Goal: Task Accomplishment & Management: Use online tool/utility

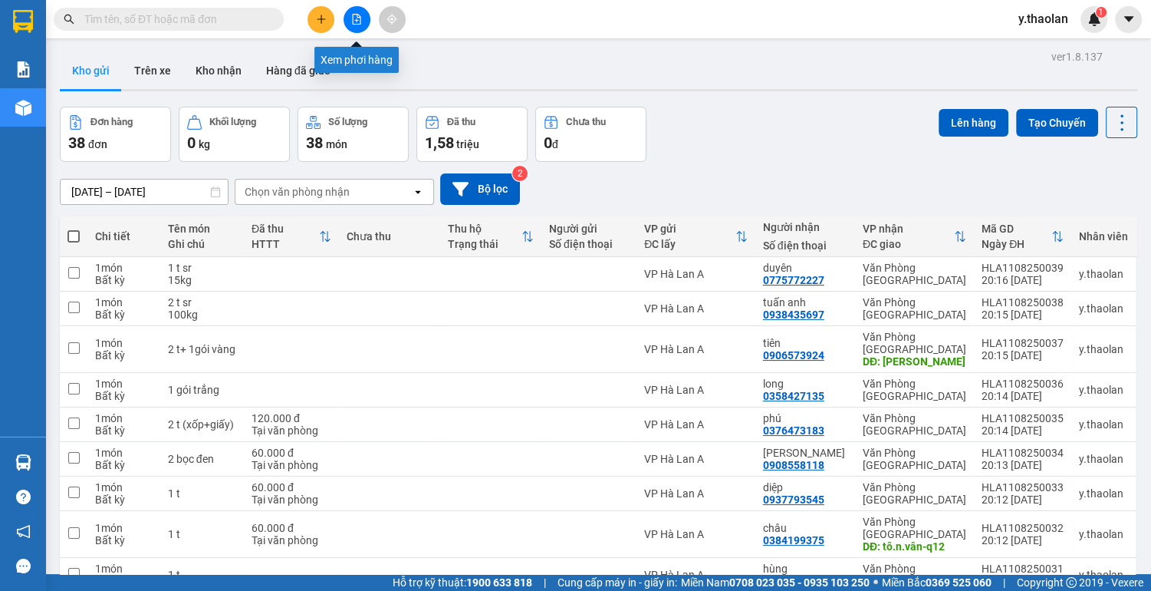
click at [353, 21] on icon "file-add" at bounding box center [357, 19] width 8 height 11
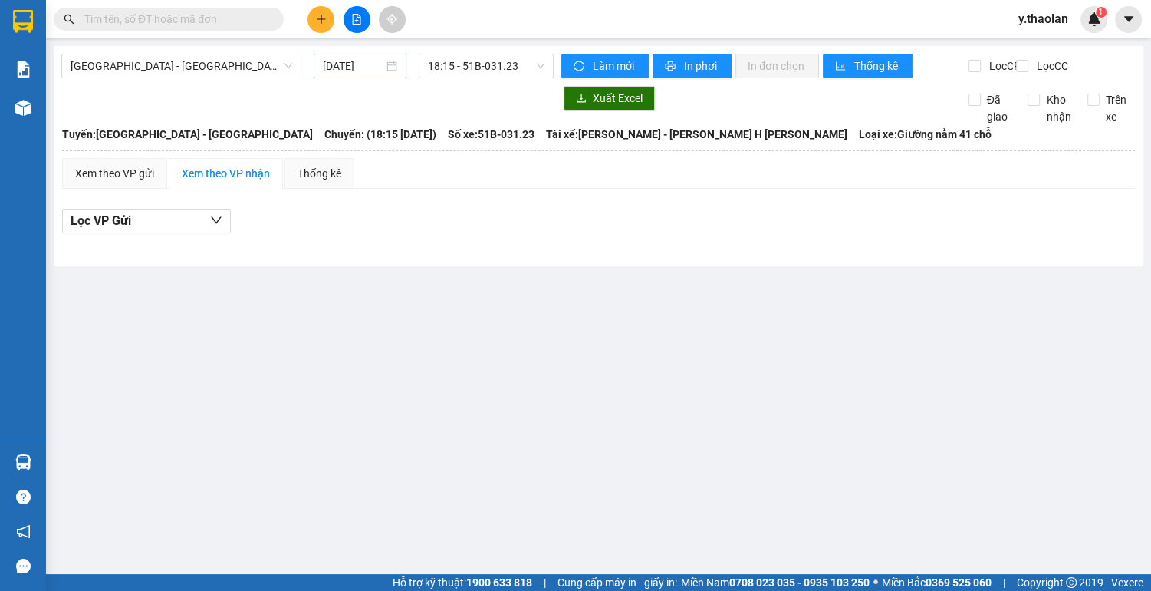
click at [351, 67] on input "12/08/2025" at bounding box center [353, 66] width 61 height 17
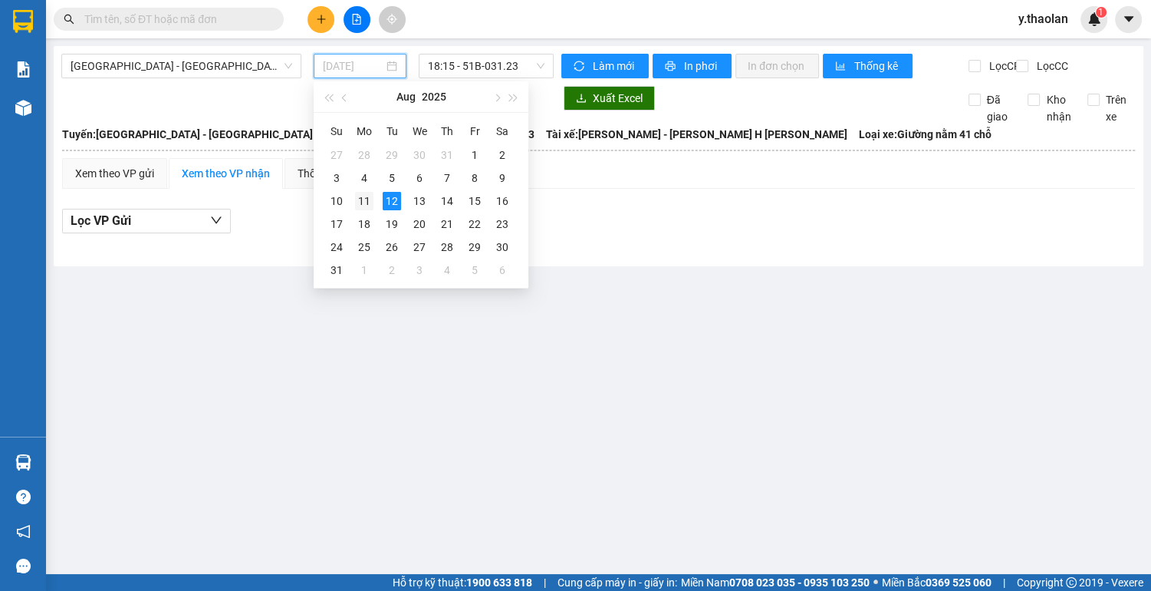
click at [360, 199] on div "11" at bounding box center [364, 201] width 18 height 18
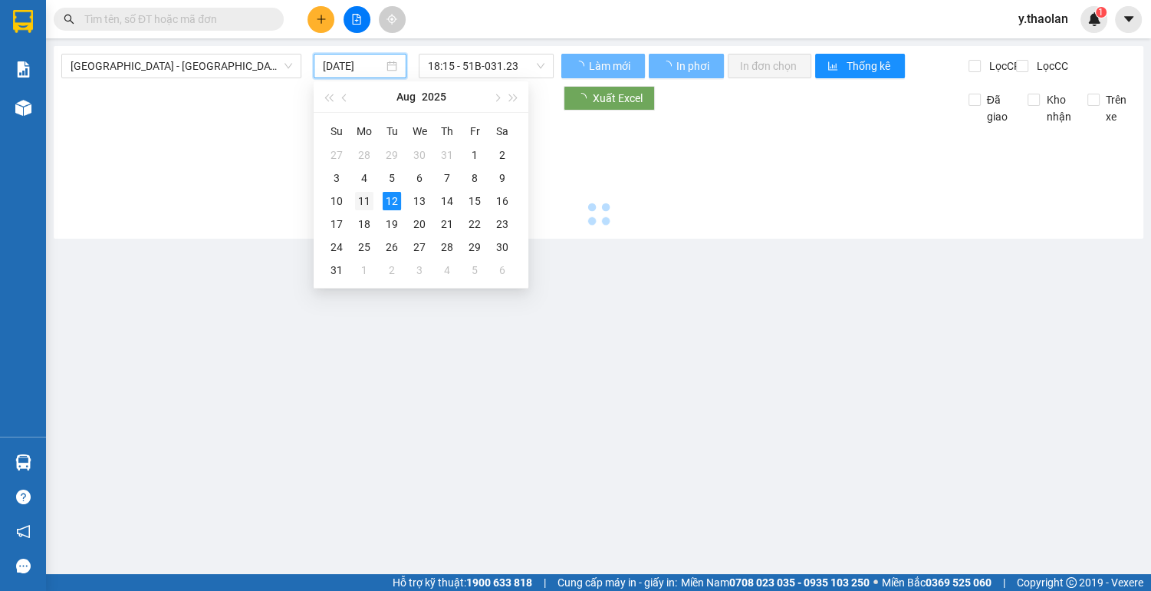
type input "11/08/2025"
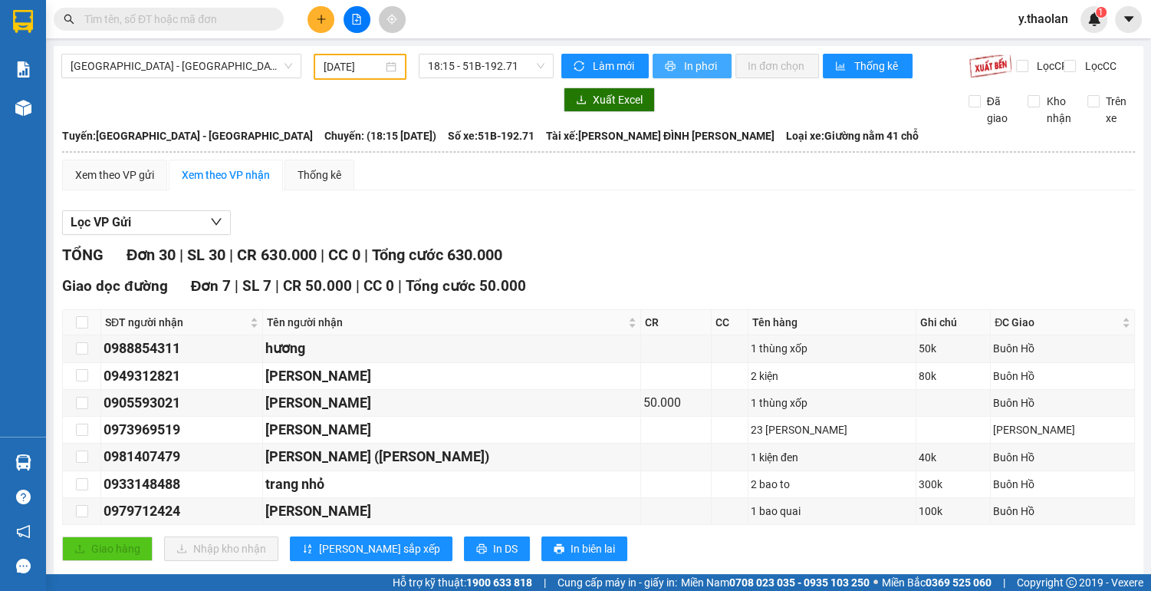
click at [696, 66] on span "In phơi" at bounding box center [701, 66] width 35 height 17
